Goal: Information Seeking & Learning: Learn about a topic

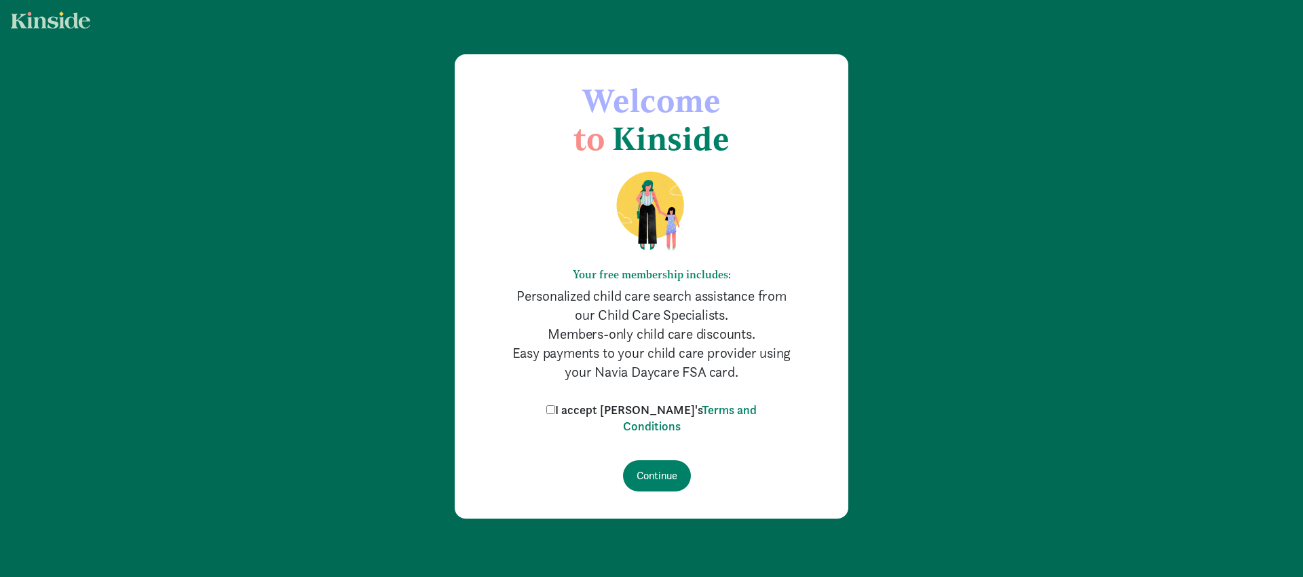
click at [555, 410] on input "I accept [PERSON_NAME]'s Terms and Conditions" at bounding box center [550, 409] width 9 height 9
checkbox input "true"
click at [640, 480] on input "Continue" at bounding box center [657, 475] width 68 height 31
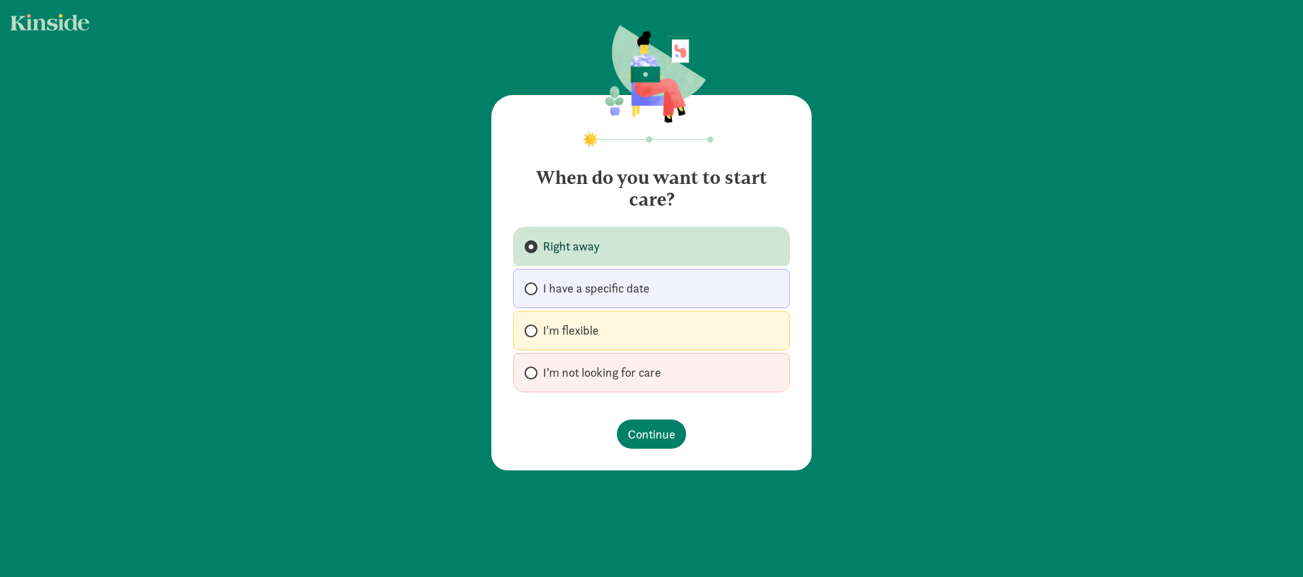
click at [599, 246] on label "Right away" at bounding box center [651, 246] width 277 height 39
click at [533, 246] on input "Right away" at bounding box center [529, 246] width 9 height 9
click at [629, 432] on span "Continue" at bounding box center [652, 434] width 48 height 18
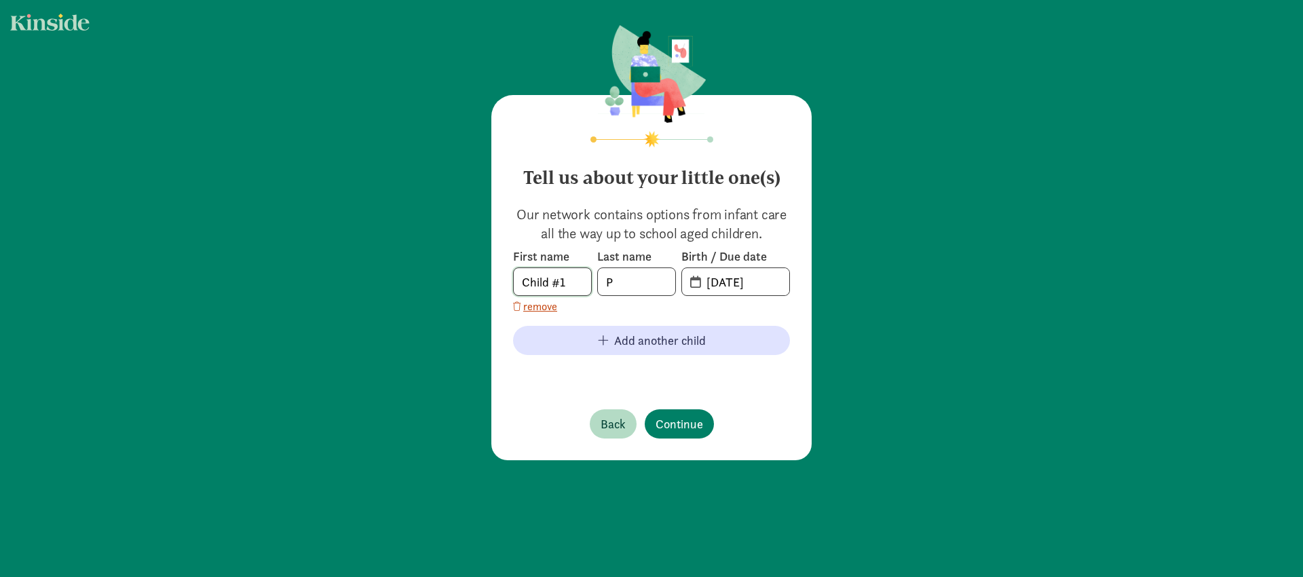
click at [544, 280] on input "Child #1" at bounding box center [552, 281] width 77 height 27
click at [784, 412] on footer "Back Continue" at bounding box center [651, 423] width 277 height 51
click at [726, 284] on input "20-25-0910" at bounding box center [743, 281] width 91 height 27
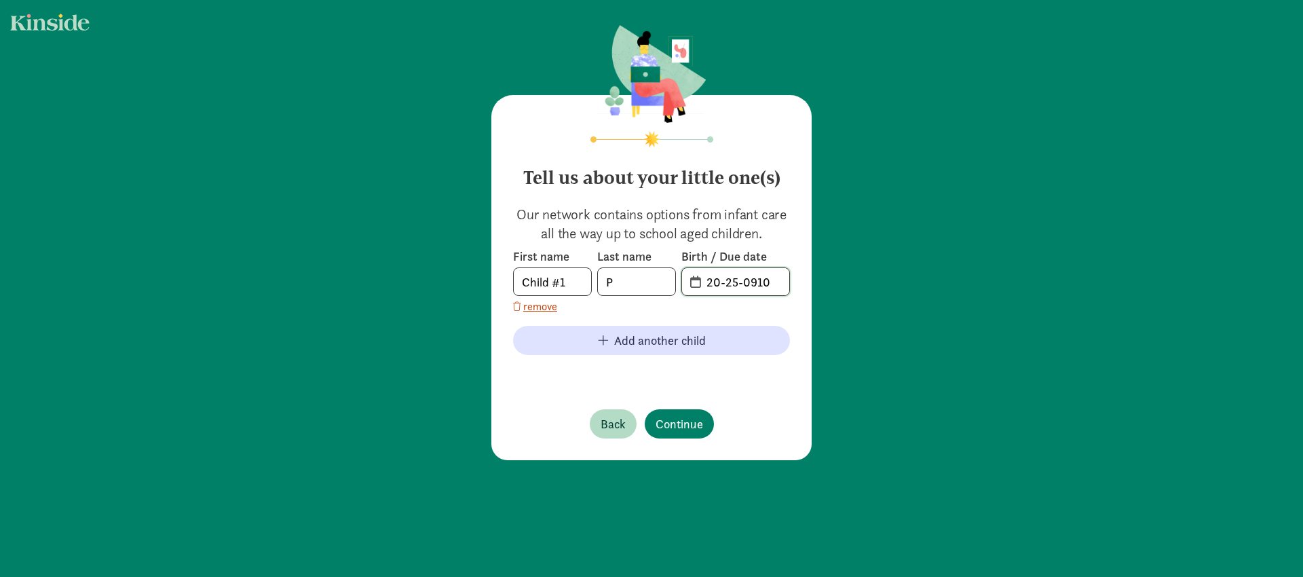
click at [698, 284] on input "20-25-0910" at bounding box center [743, 281] width 91 height 27
type input "08-21-2023"
click at [685, 424] on span "Continue" at bounding box center [680, 424] width 48 height 18
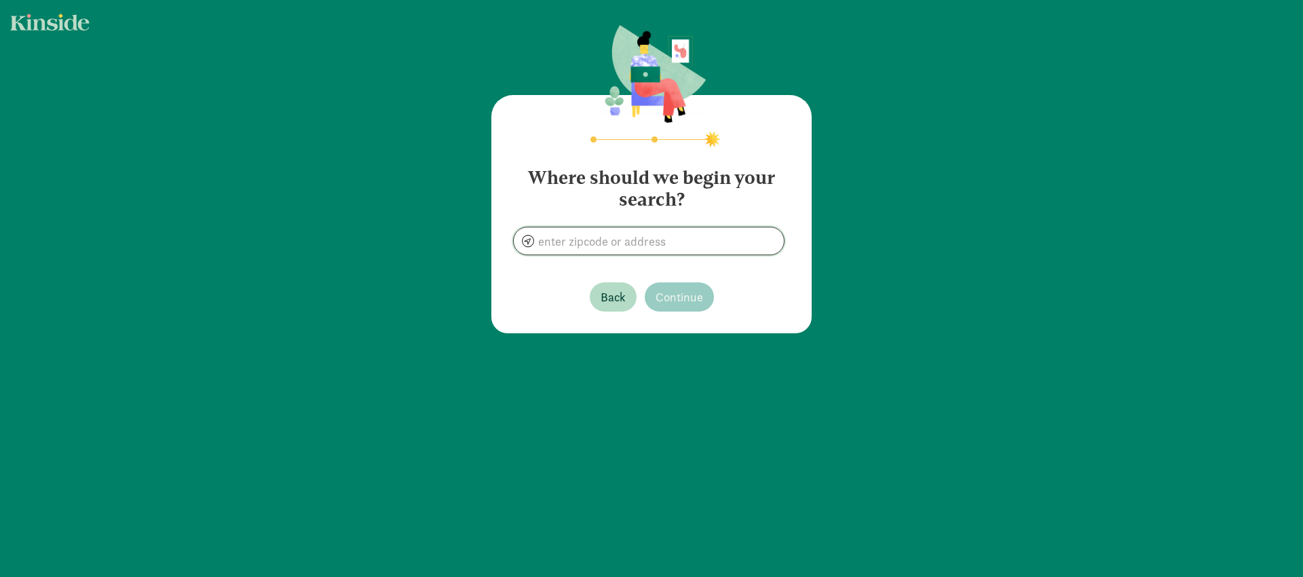
click at [656, 250] on input at bounding box center [649, 240] width 270 height 27
click at [756, 210] on section "Where should we begin your search? 07066" at bounding box center [651, 205] width 277 height 99
click at [650, 339] on div "Where should we begin your search? 07066 Back Continue" at bounding box center [651, 180] width 1303 height 360
click at [635, 236] on input "07066" at bounding box center [649, 240] width 270 height 27
type input "Clark, NJ 07066, USA"
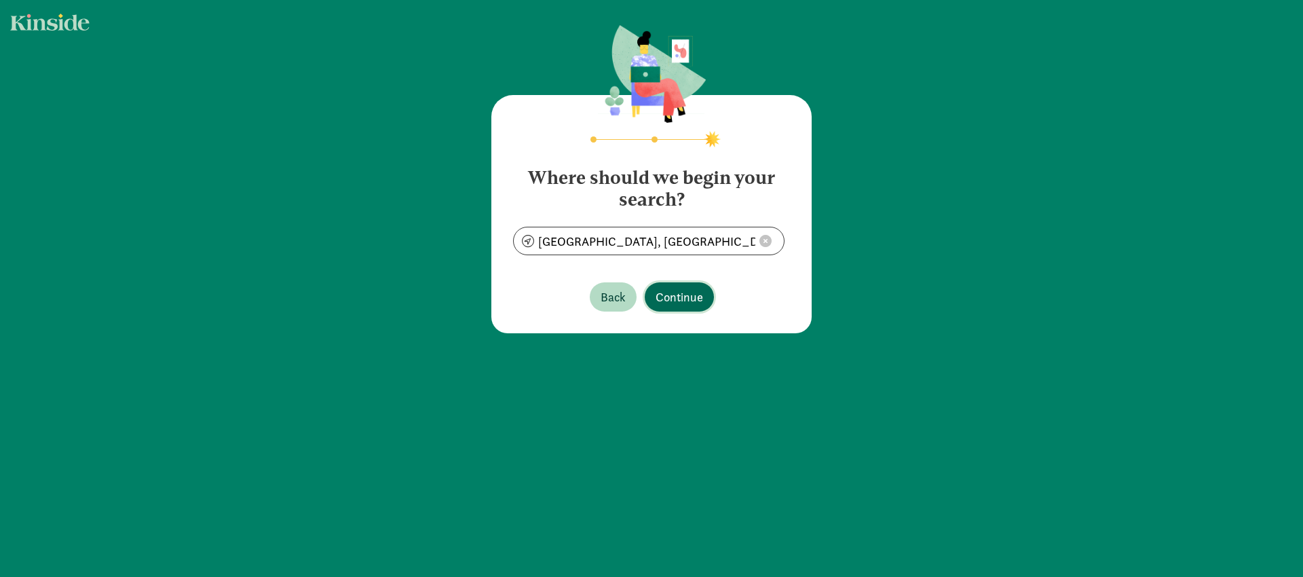
click at [681, 295] on span "Continue" at bounding box center [680, 297] width 48 height 18
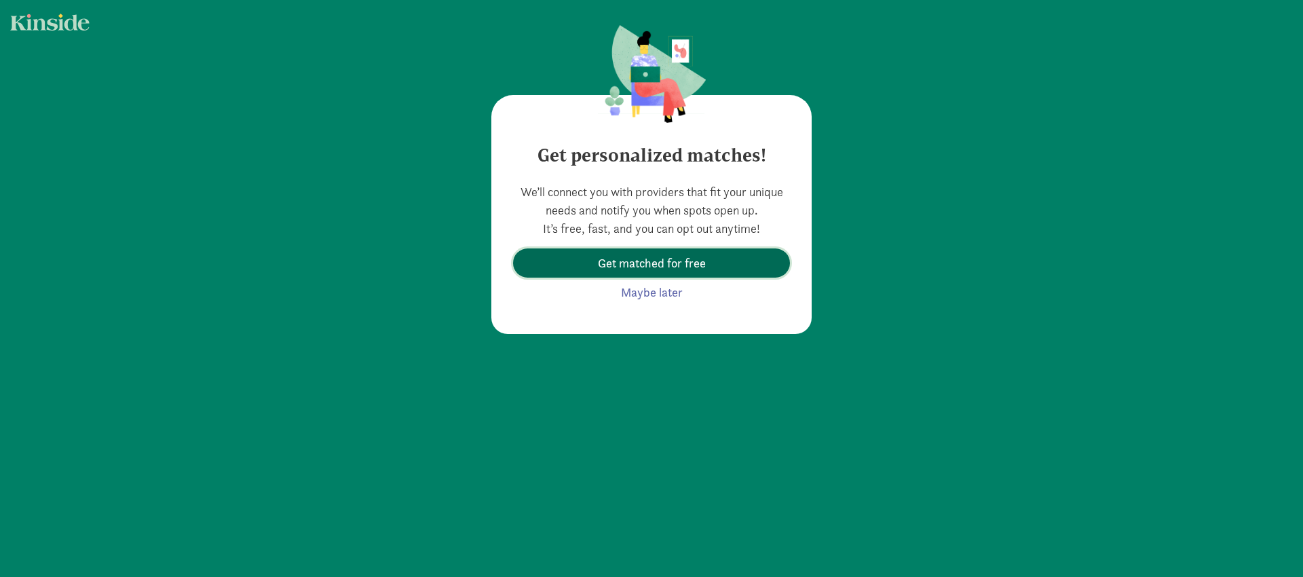
click at [671, 267] on span "Get matched for free" at bounding box center [652, 263] width 108 height 18
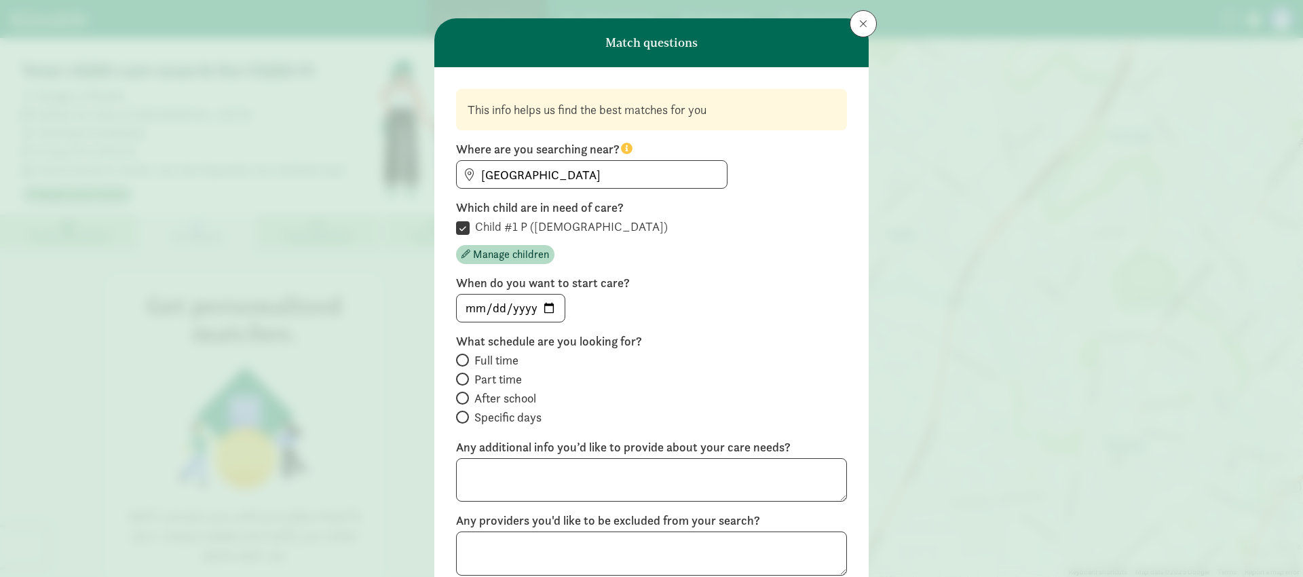
scroll to position [86, 0]
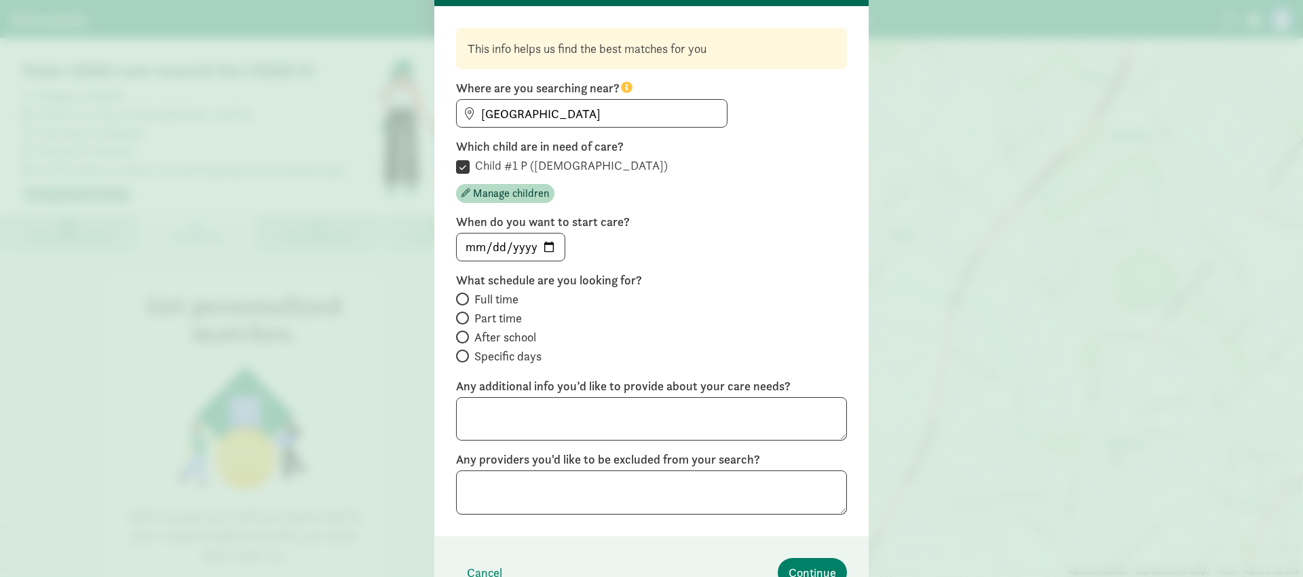
click at [462, 299] on span at bounding box center [462, 299] width 13 height 13
click at [462, 299] on input "Full time" at bounding box center [460, 299] width 9 height 9
radio input "true"
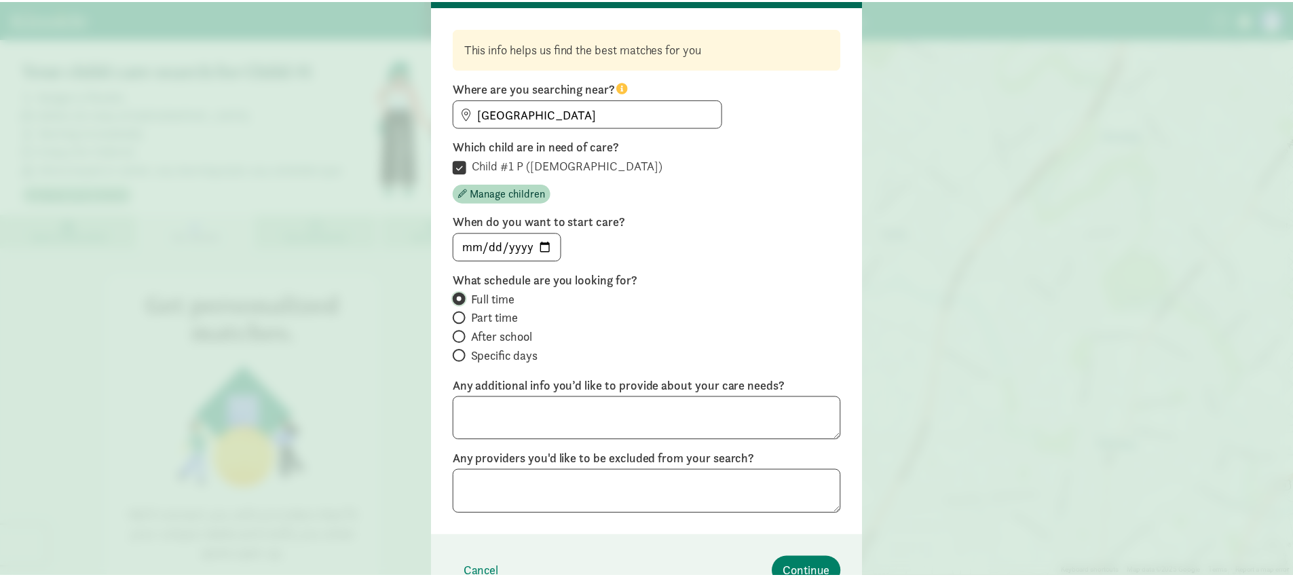
scroll to position [162, 0]
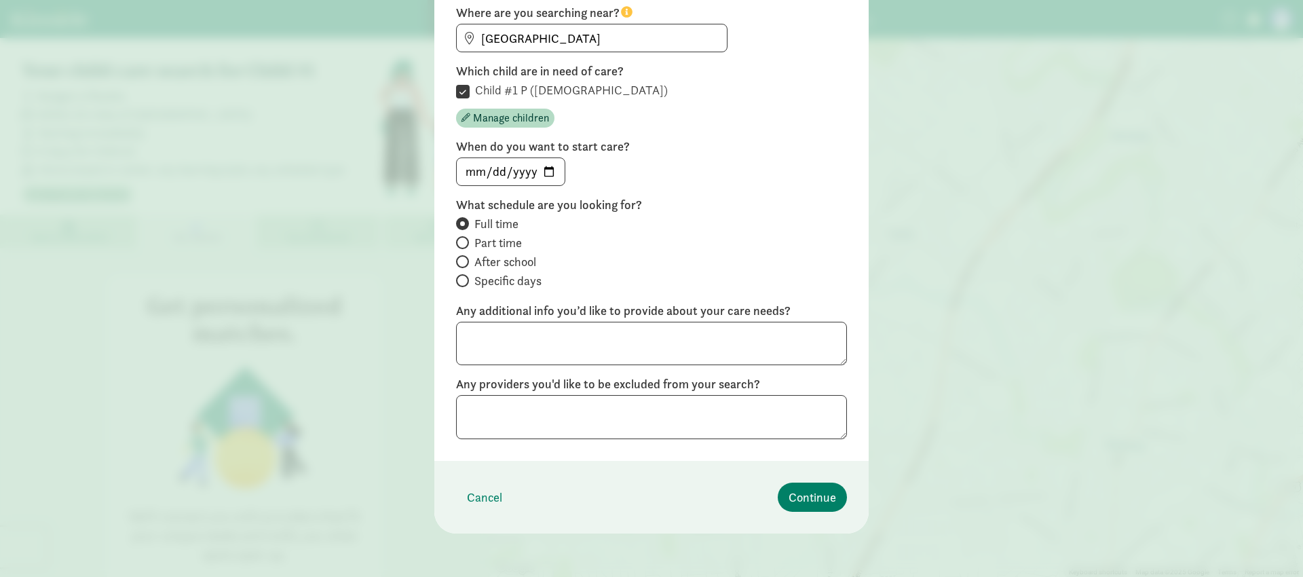
click at [844, 504] on footer "Cancel Continue" at bounding box center [651, 497] width 434 height 73
click at [837, 504] on button "Continue" at bounding box center [812, 497] width 69 height 29
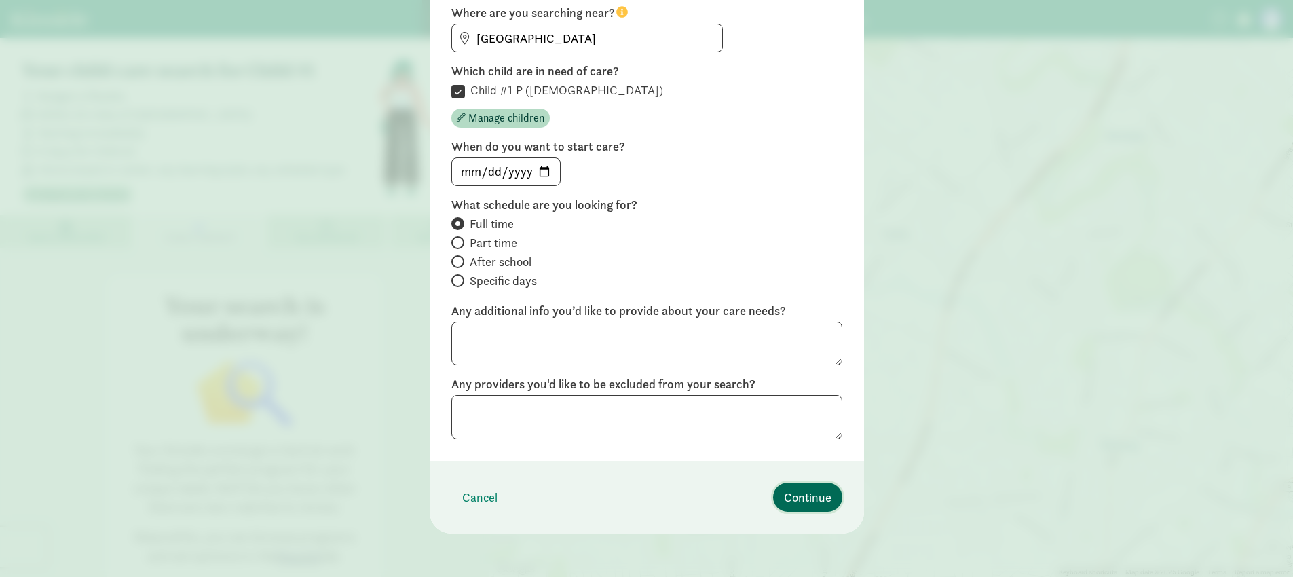
scroll to position [0, 0]
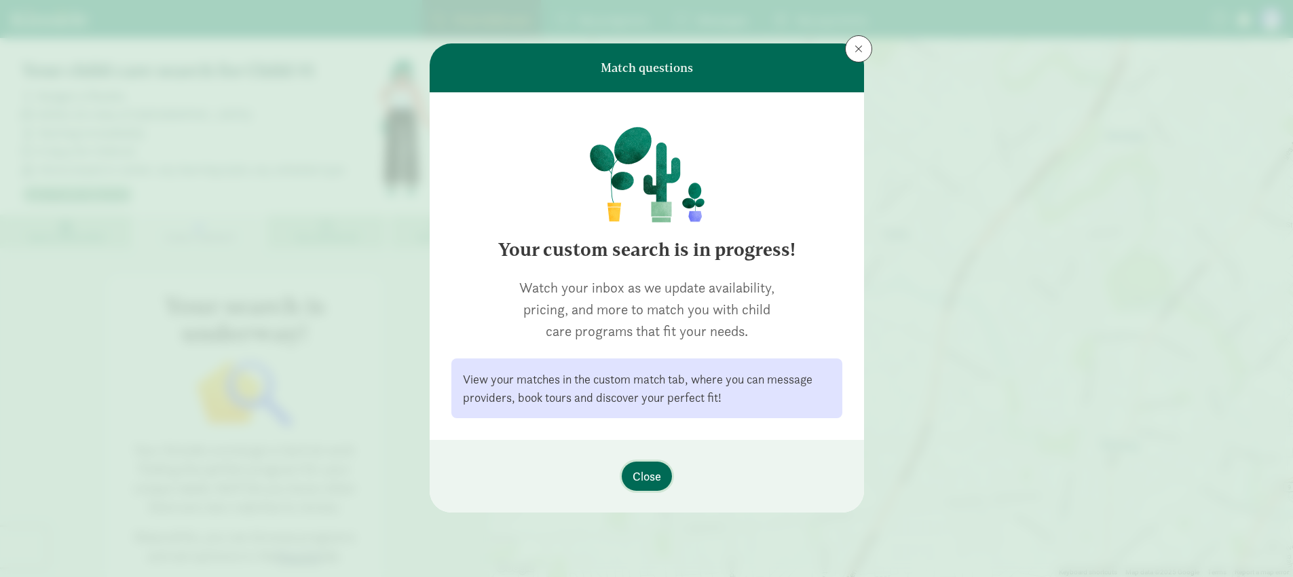
click at [639, 478] on span "Close" at bounding box center [647, 476] width 29 height 18
